Goal: Transaction & Acquisition: Book appointment/travel/reservation

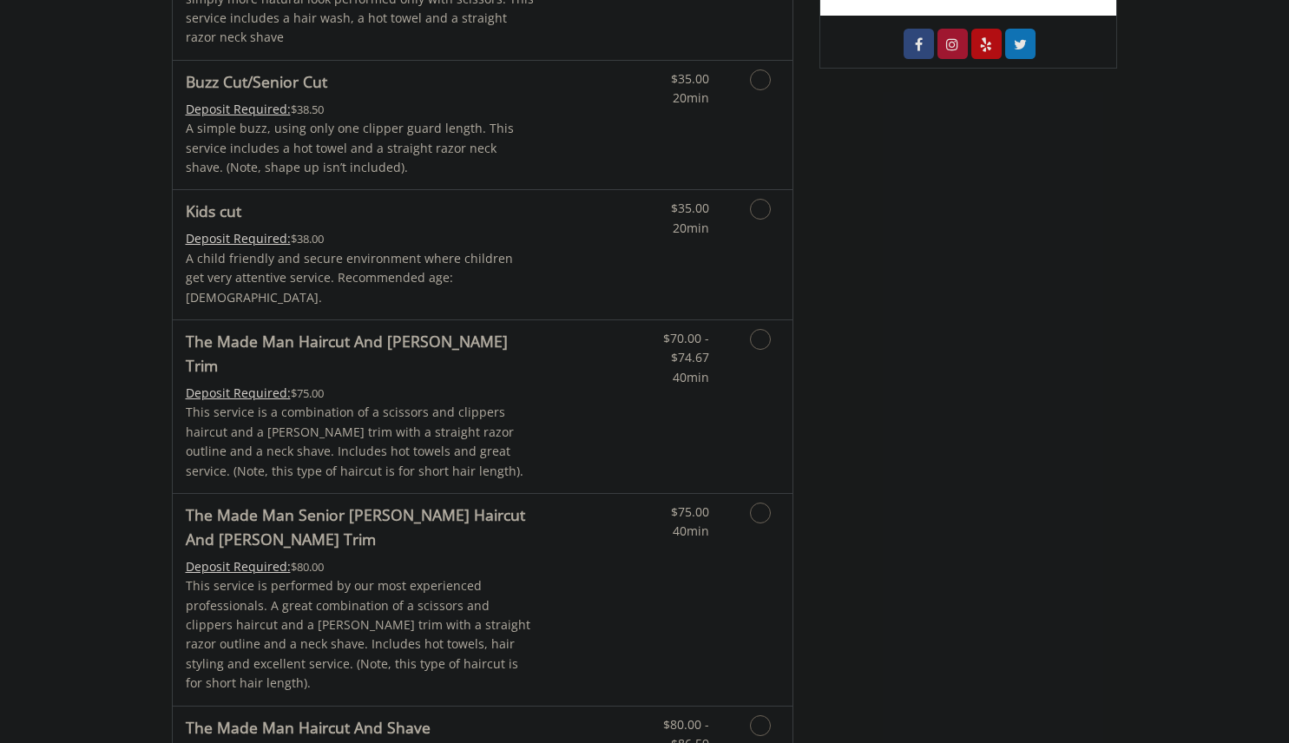
scroll to position [685, 0]
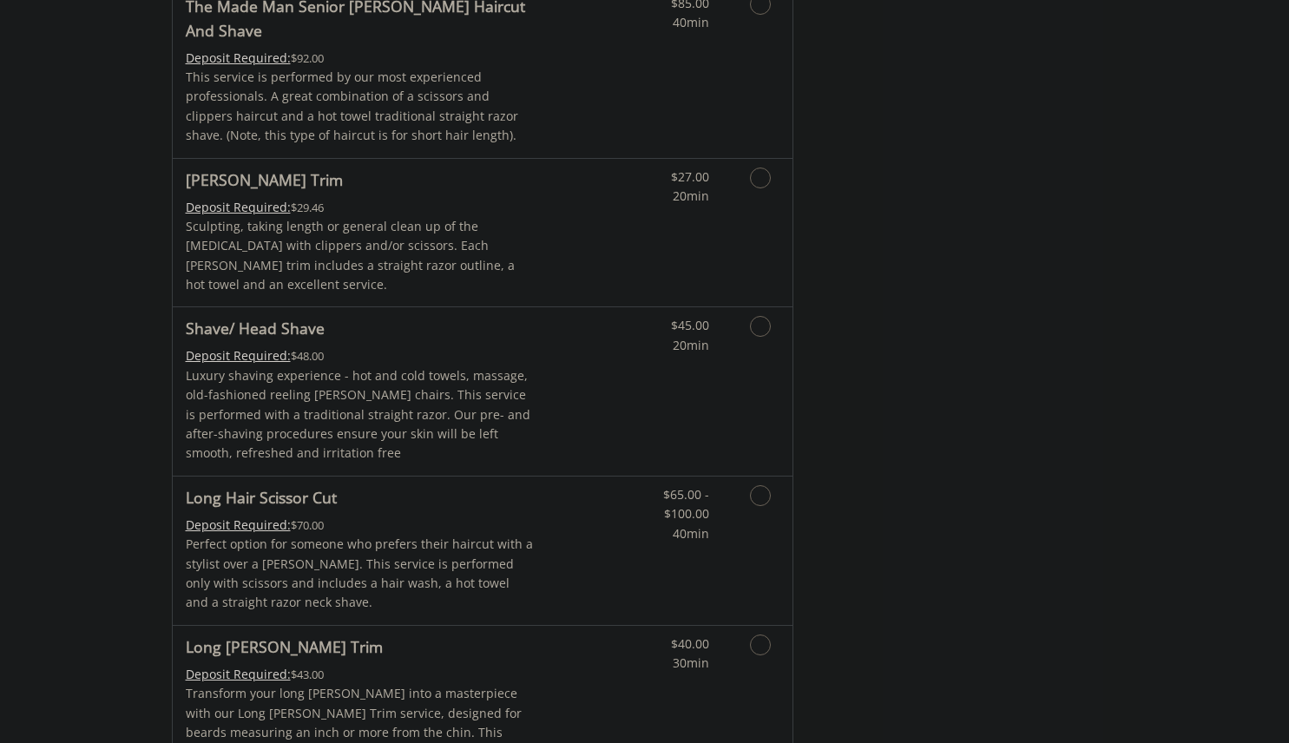
click at [770, 485] on icon "Grooming services" at bounding box center [760, 495] width 21 height 21
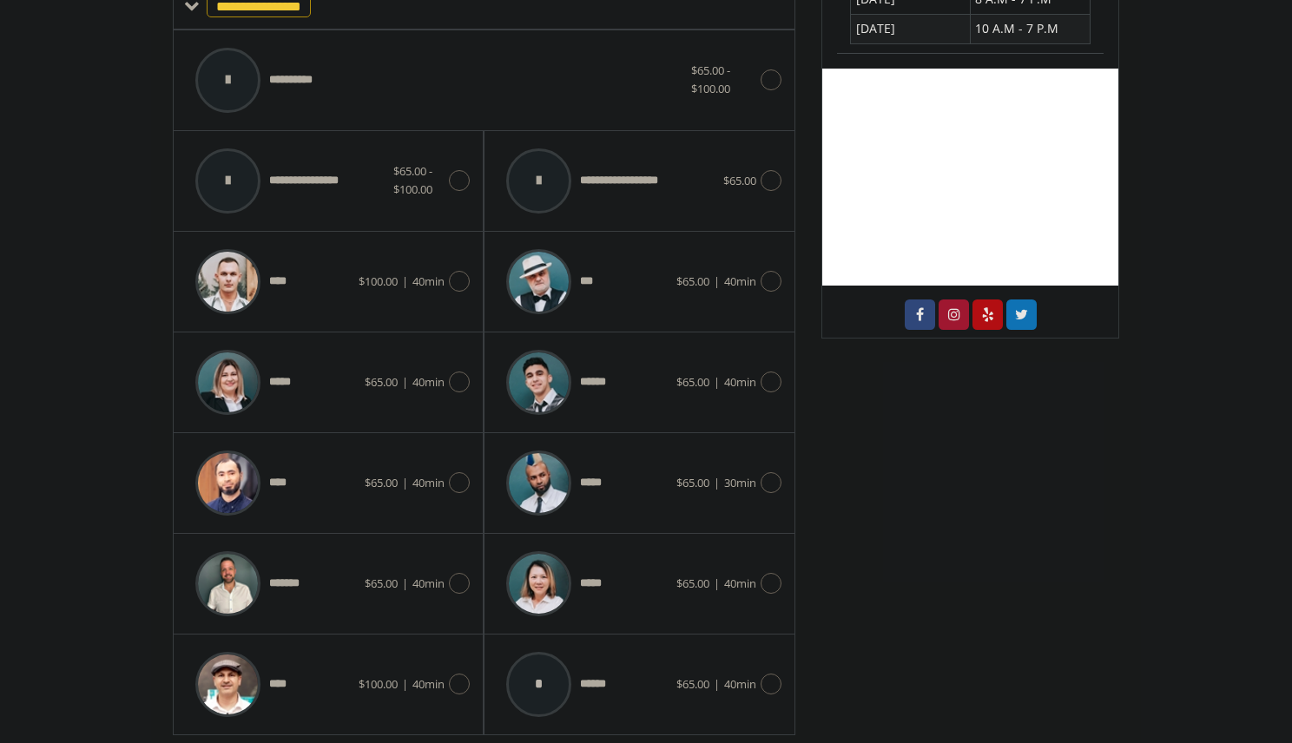
scroll to position [706, 0]
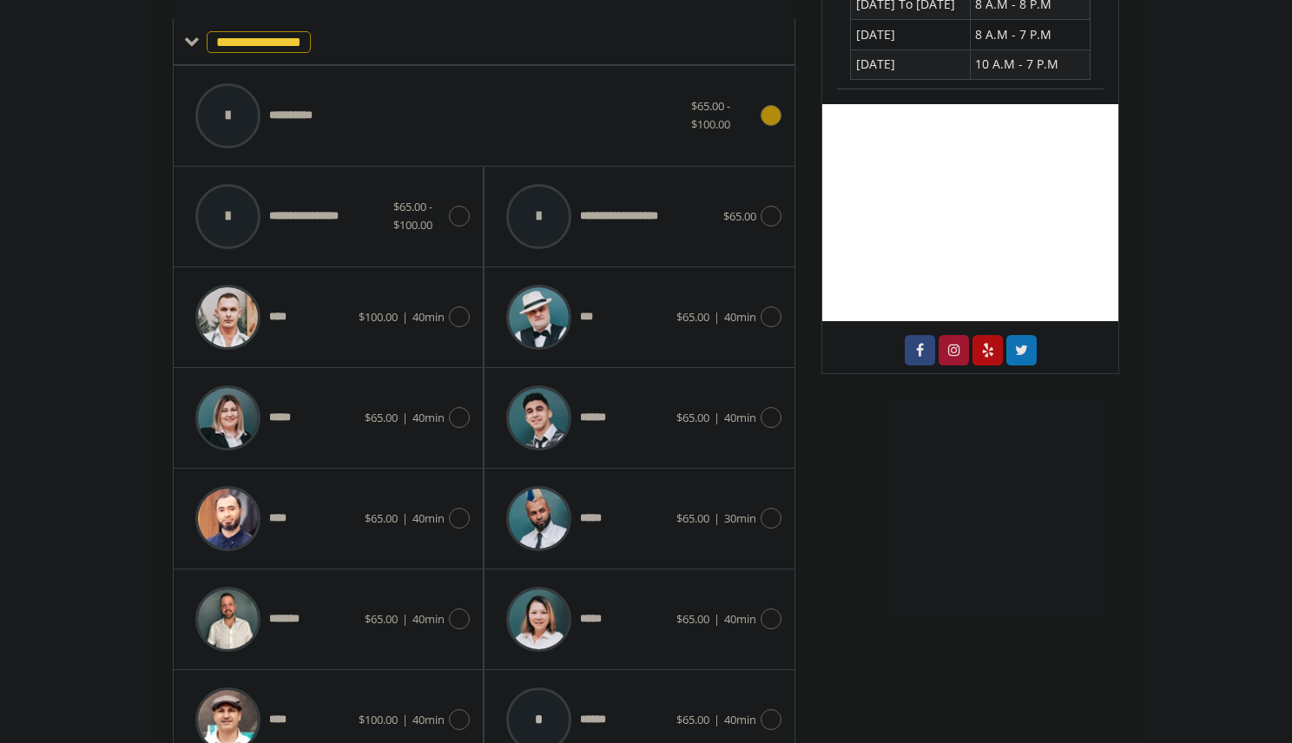
click at [768, 114] on icon at bounding box center [771, 115] width 21 height 21
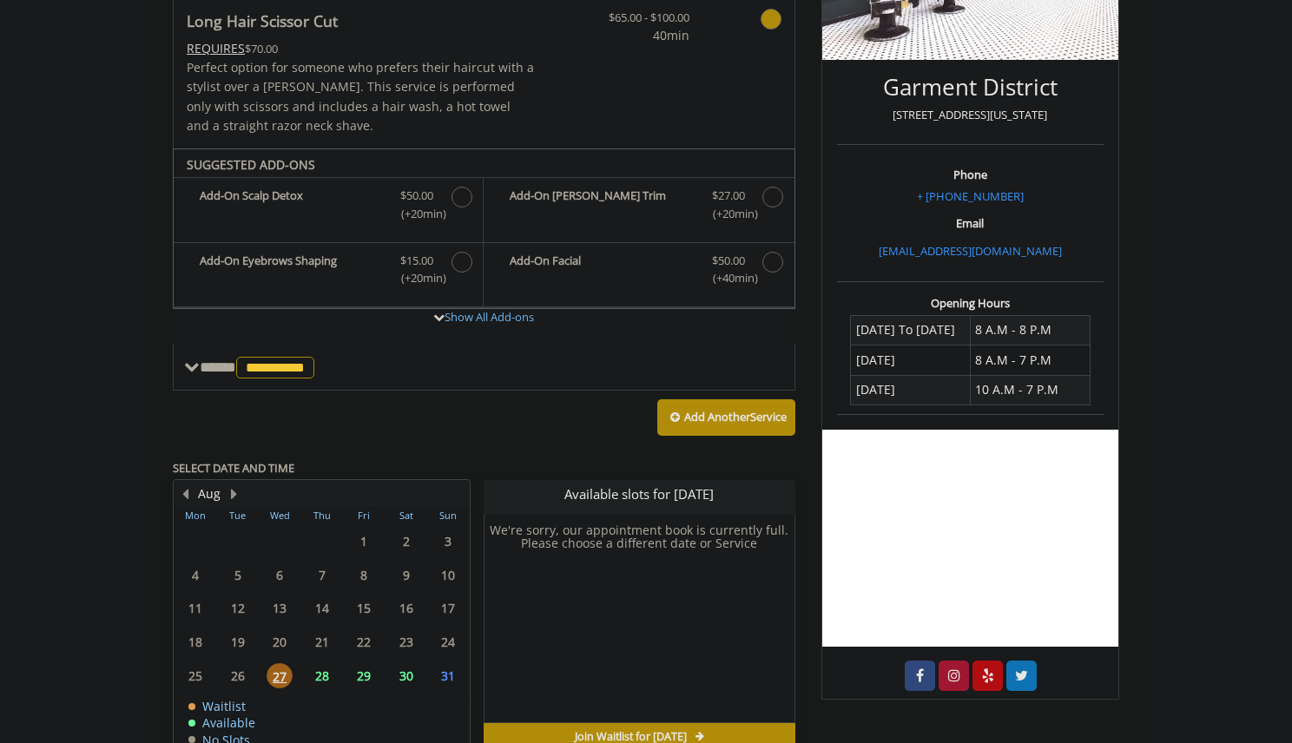
scroll to position [474, 0]
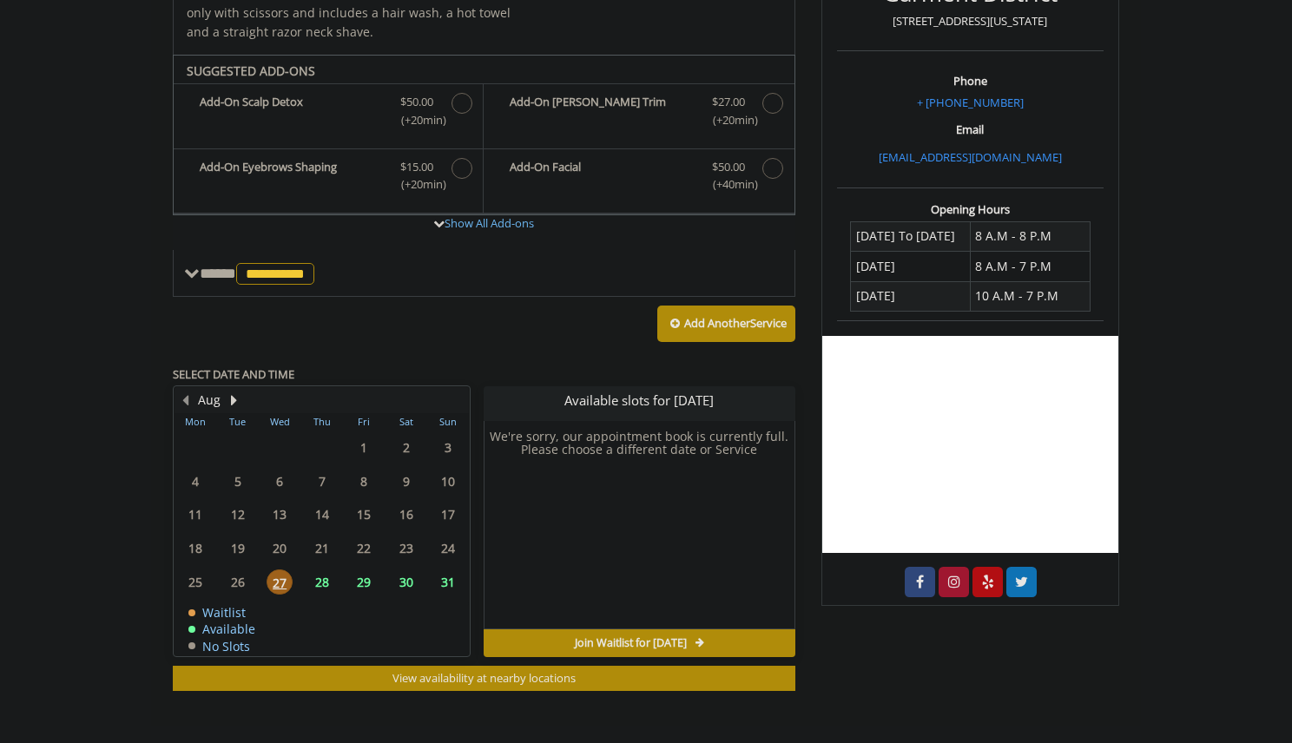
click at [324, 583] on span "28" at bounding box center [322, 582] width 26 height 25
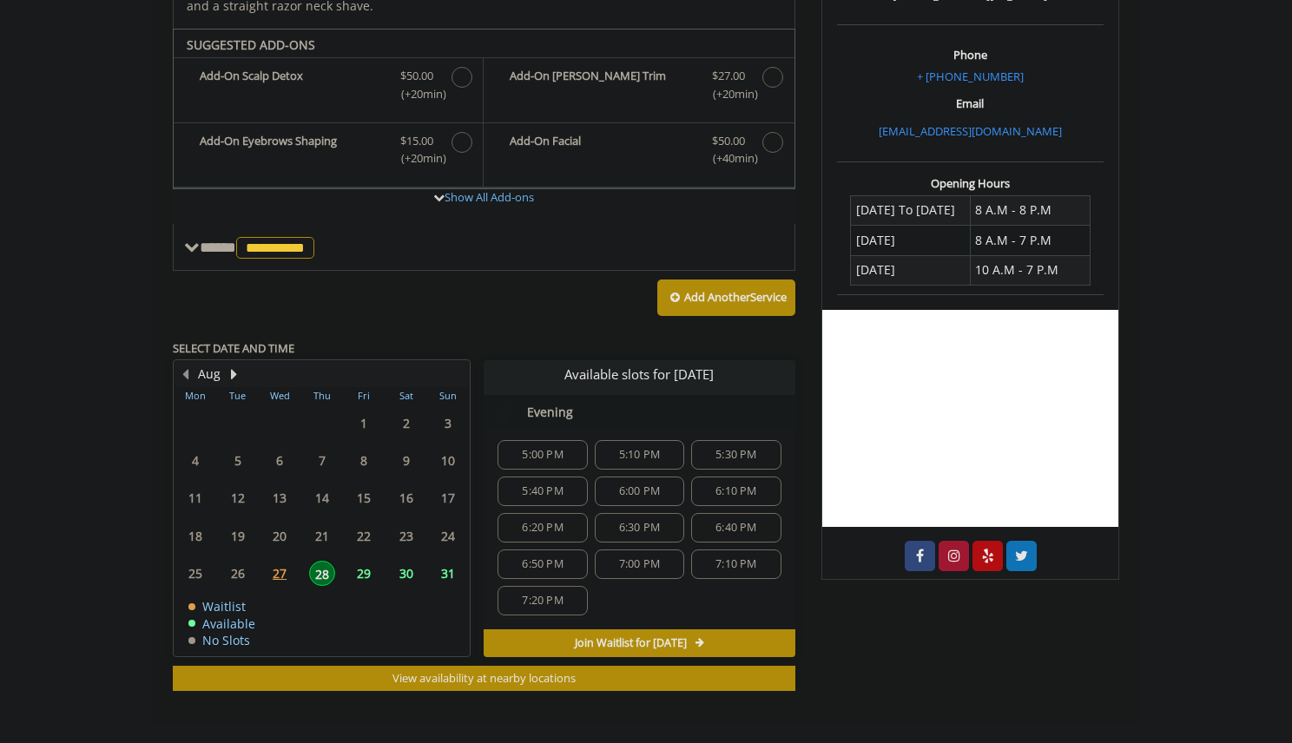
scroll to position [0, 0]
click at [195, 248] on span at bounding box center [192, 248] width 16 height 16
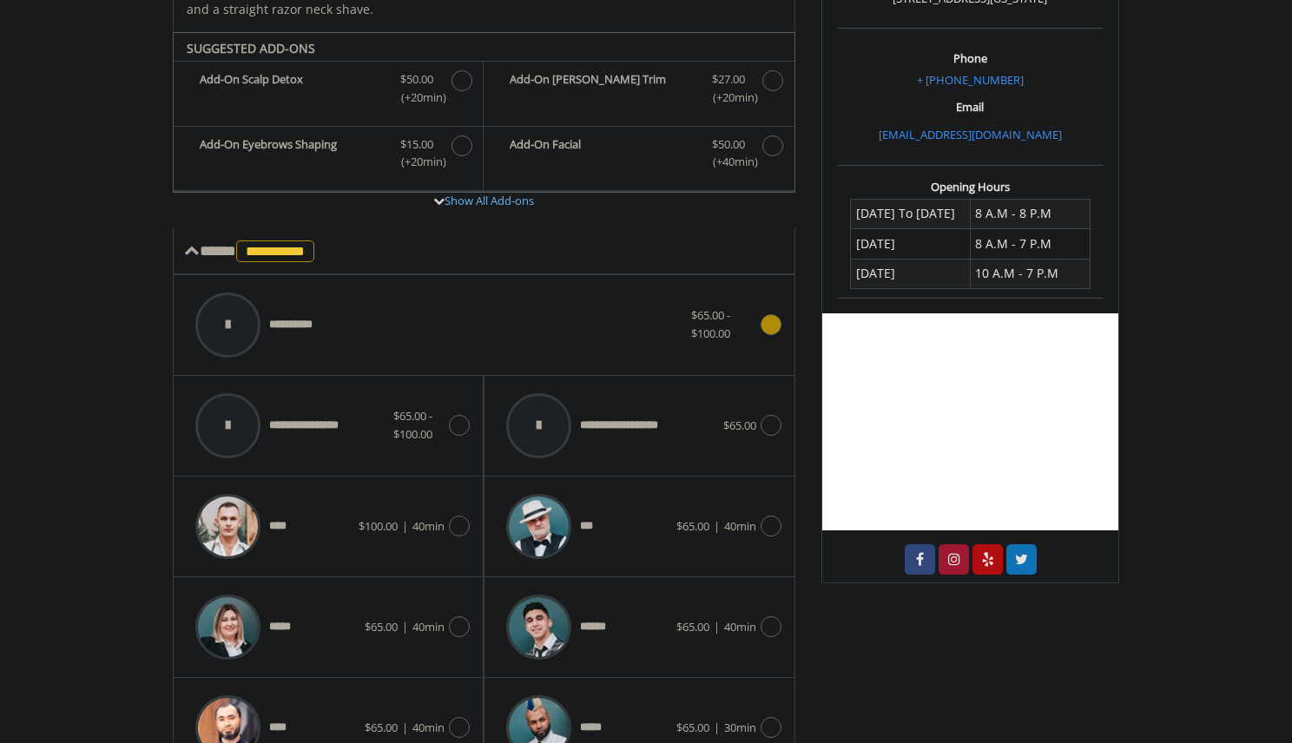
scroll to position [493, 0]
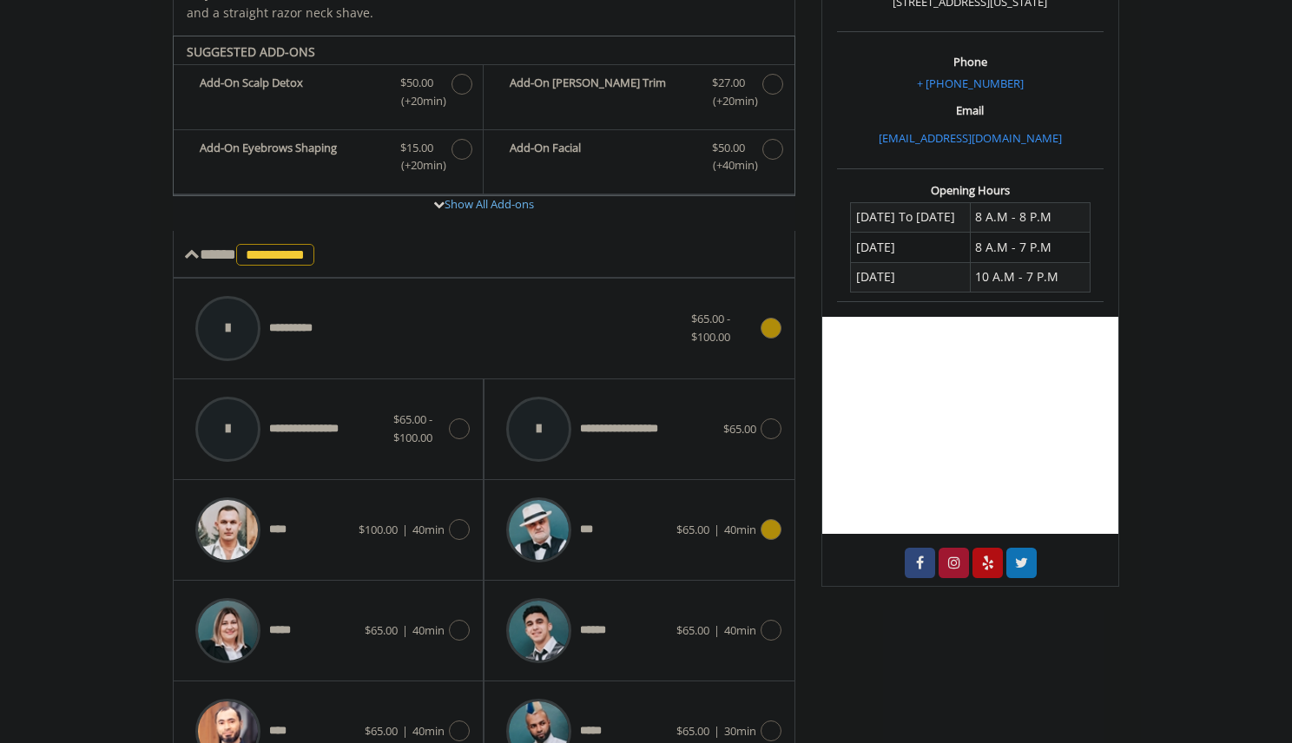
click at [535, 515] on img at bounding box center [538, 530] width 65 height 65
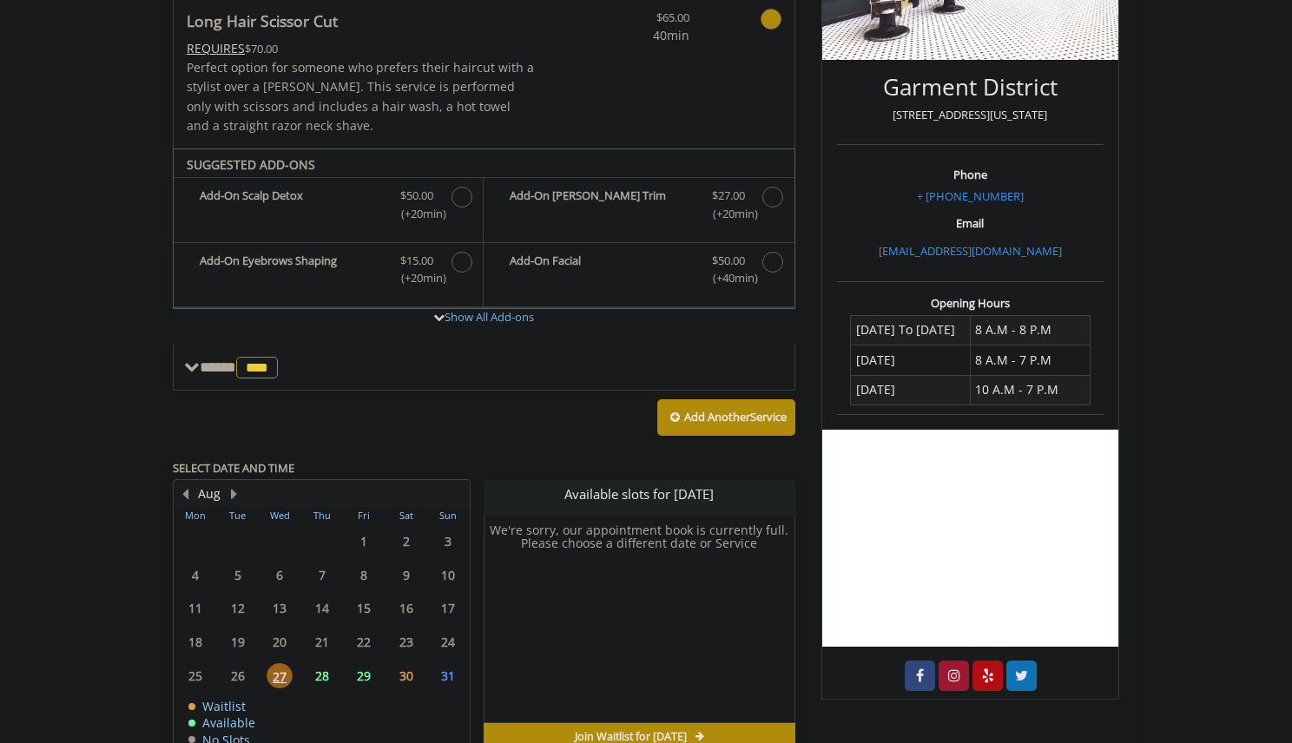
scroll to position [474, 0]
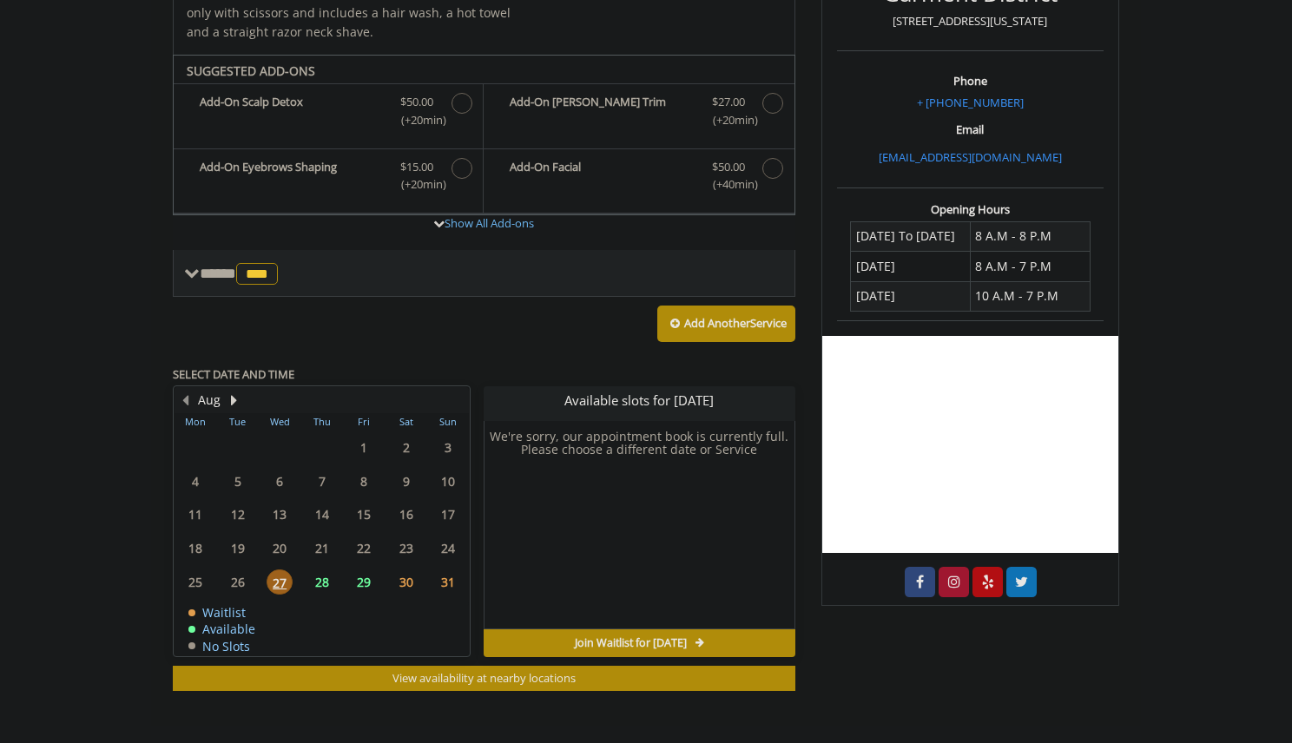
click at [209, 267] on span "**** *** ********" at bounding box center [241, 274] width 82 height 16
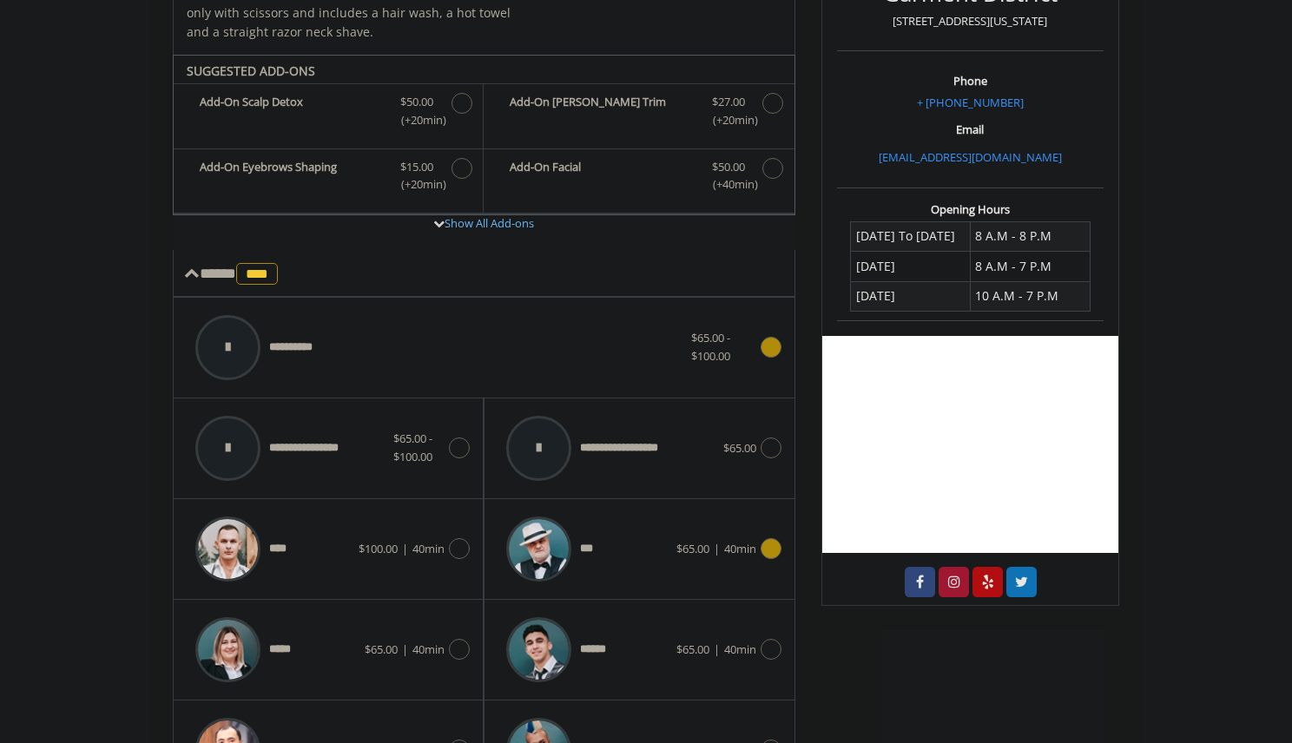
click at [646, 378] on div "**********" at bounding box center [439, 347] width 504 height 82
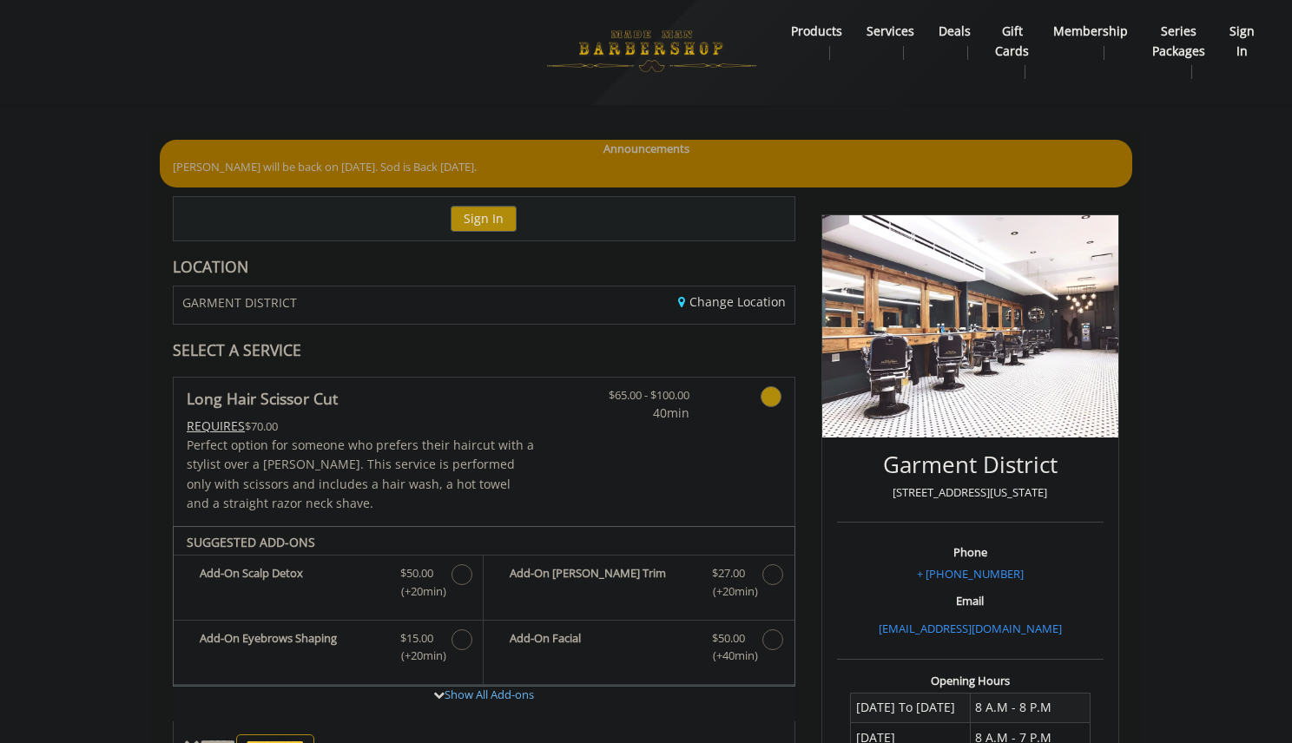
scroll to position [0, 0]
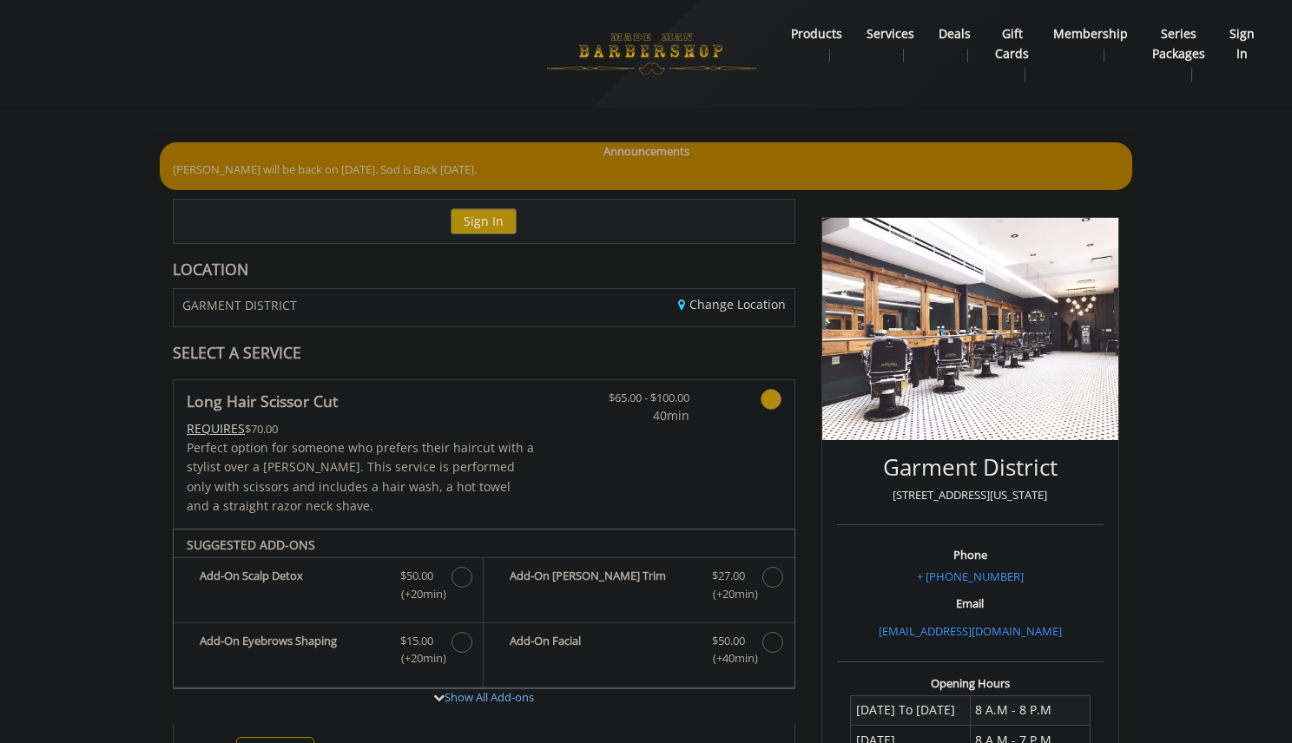
click at [806, 36] on b "products" at bounding box center [816, 33] width 51 height 19
click at [893, 33] on b "Services" at bounding box center [891, 33] width 48 height 19
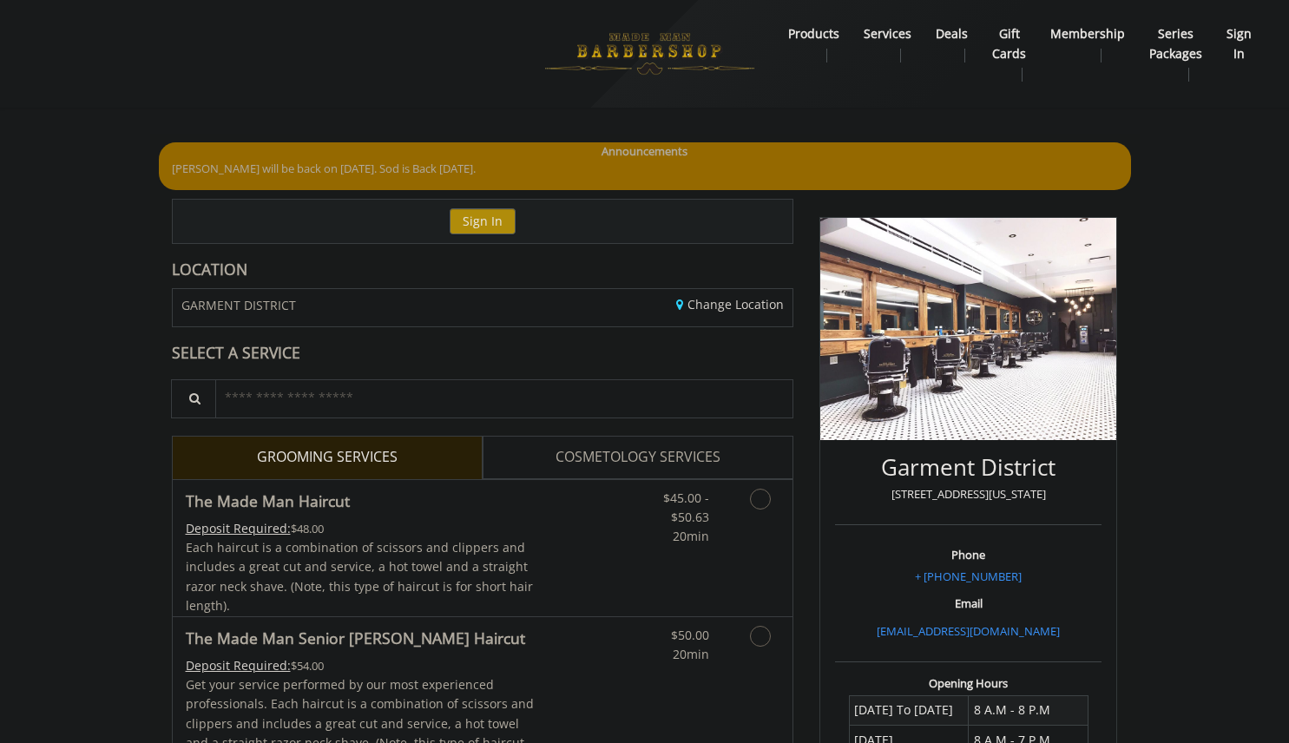
click at [823, 35] on b "products" at bounding box center [813, 33] width 51 height 19
